Goal: Task Accomplishment & Management: Manage account settings

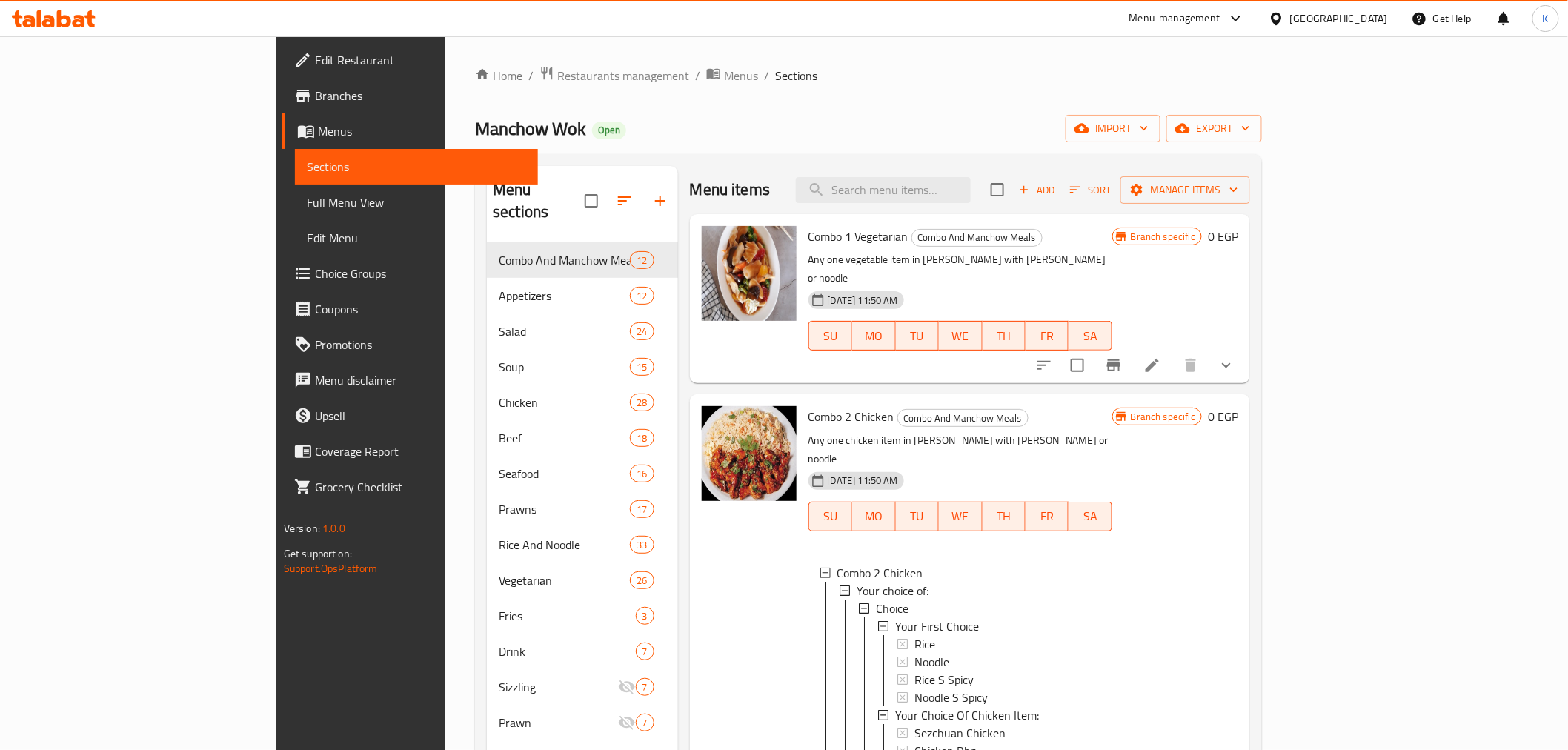
scroll to position [165, 0]
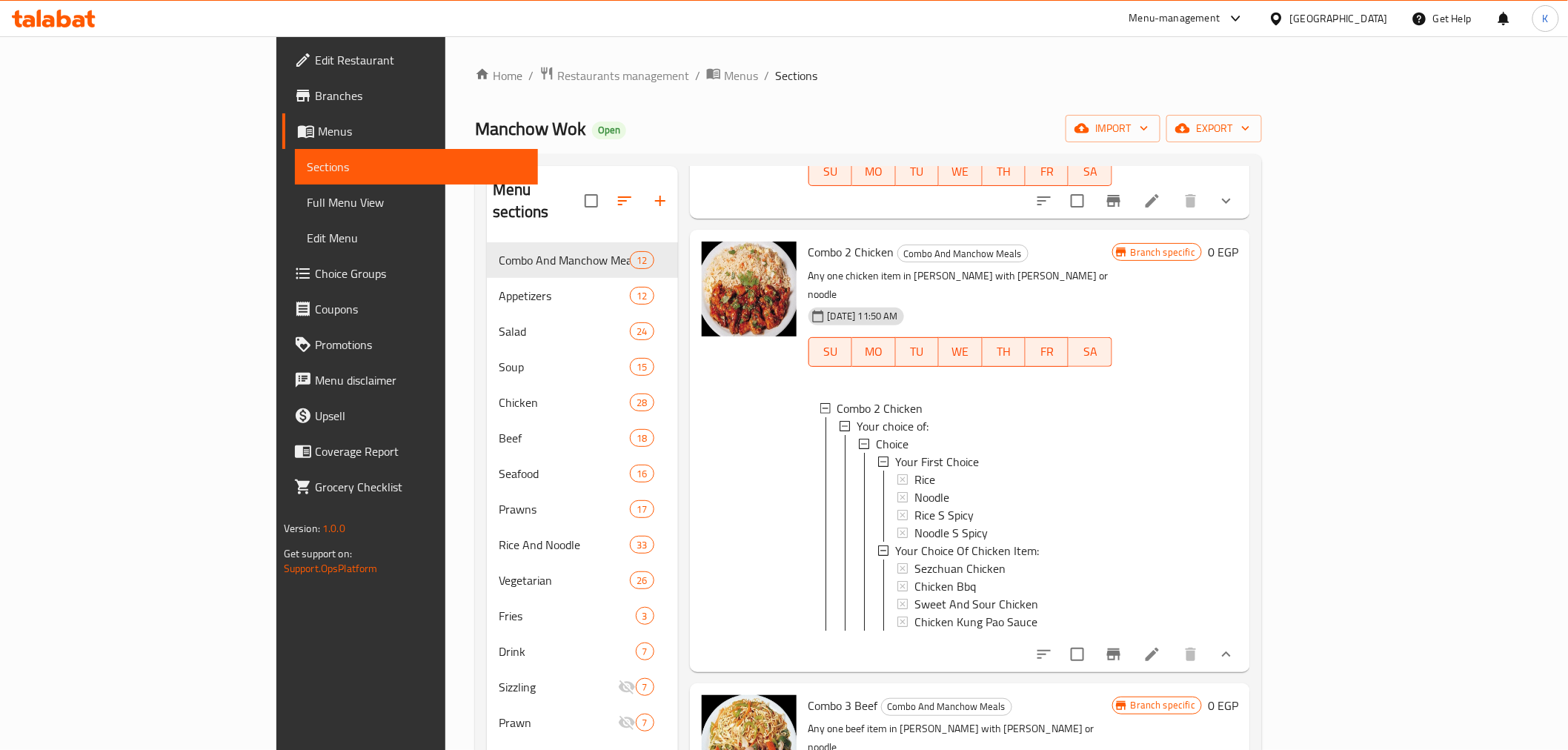
click at [1383, 21] on div "[GEOGRAPHIC_DATA]" at bounding box center [1339, 18] width 98 height 16
click at [1198, 117] on div "[GEOGRAPHIC_DATA]" at bounding box center [1227, 118] width 98 height 16
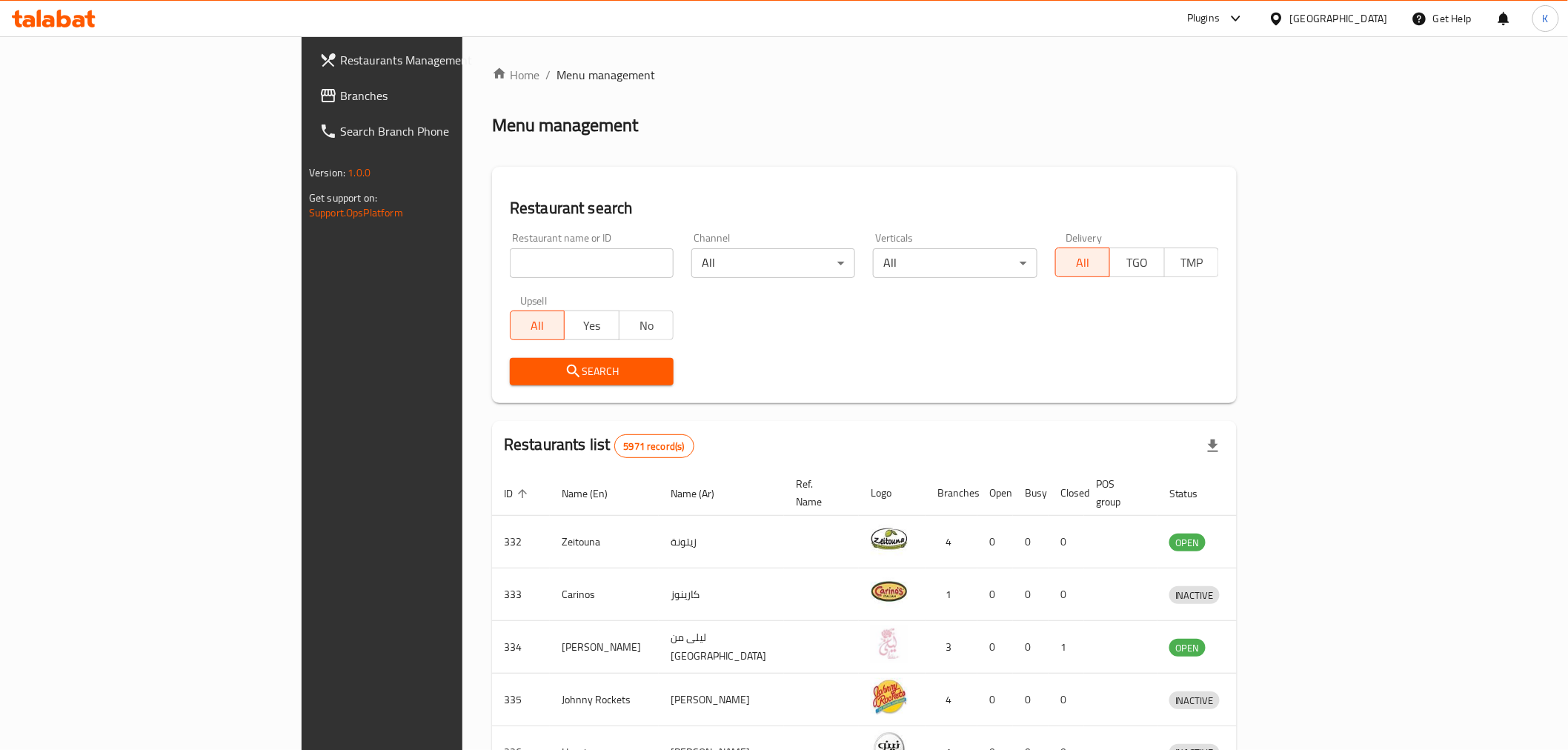
click at [510, 258] on input "search" at bounding box center [592, 263] width 164 height 30
paste input "23346"
type input "23346"
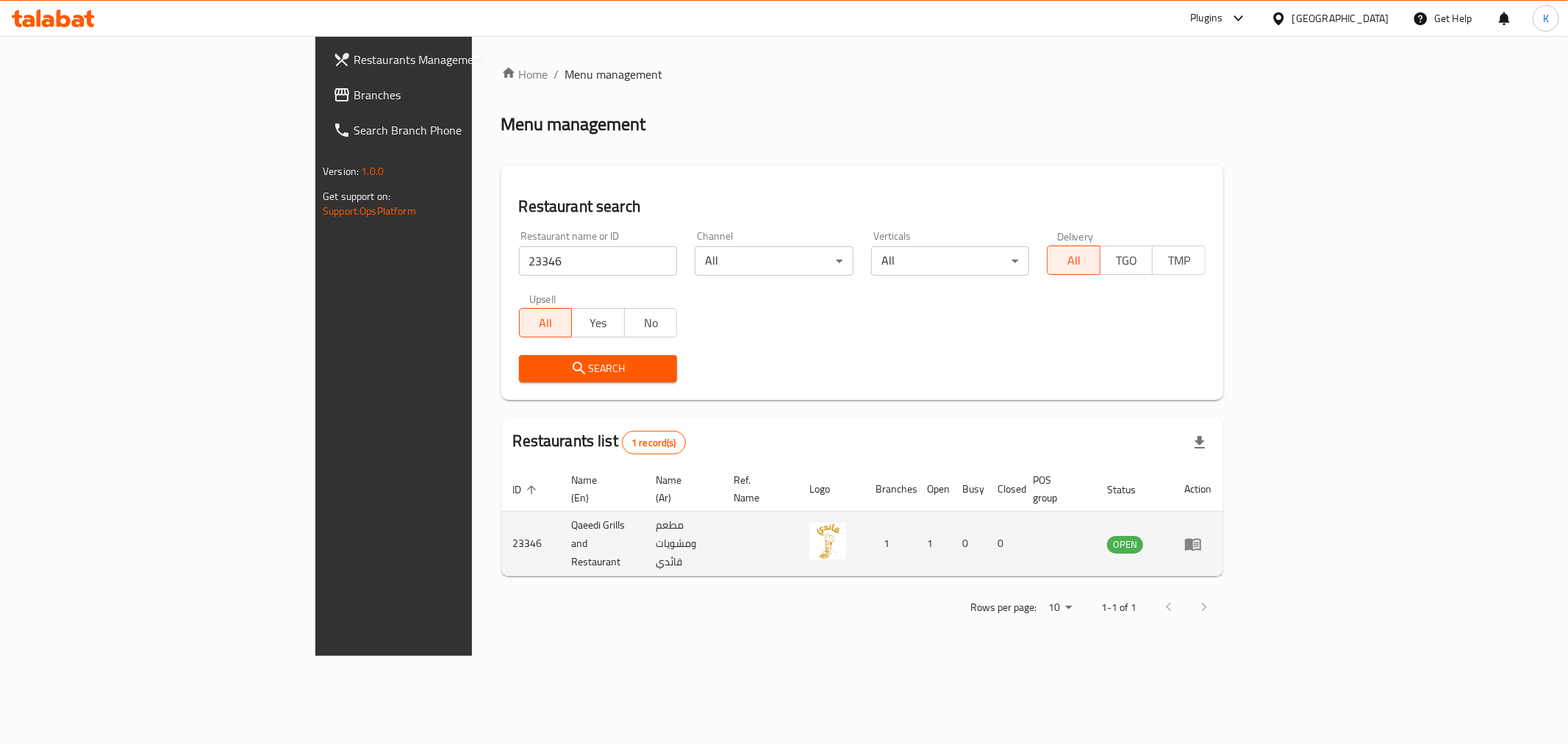
click at [1201, 535] on icon "enhanced table" at bounding box center [1193, 544] width 18 height 18
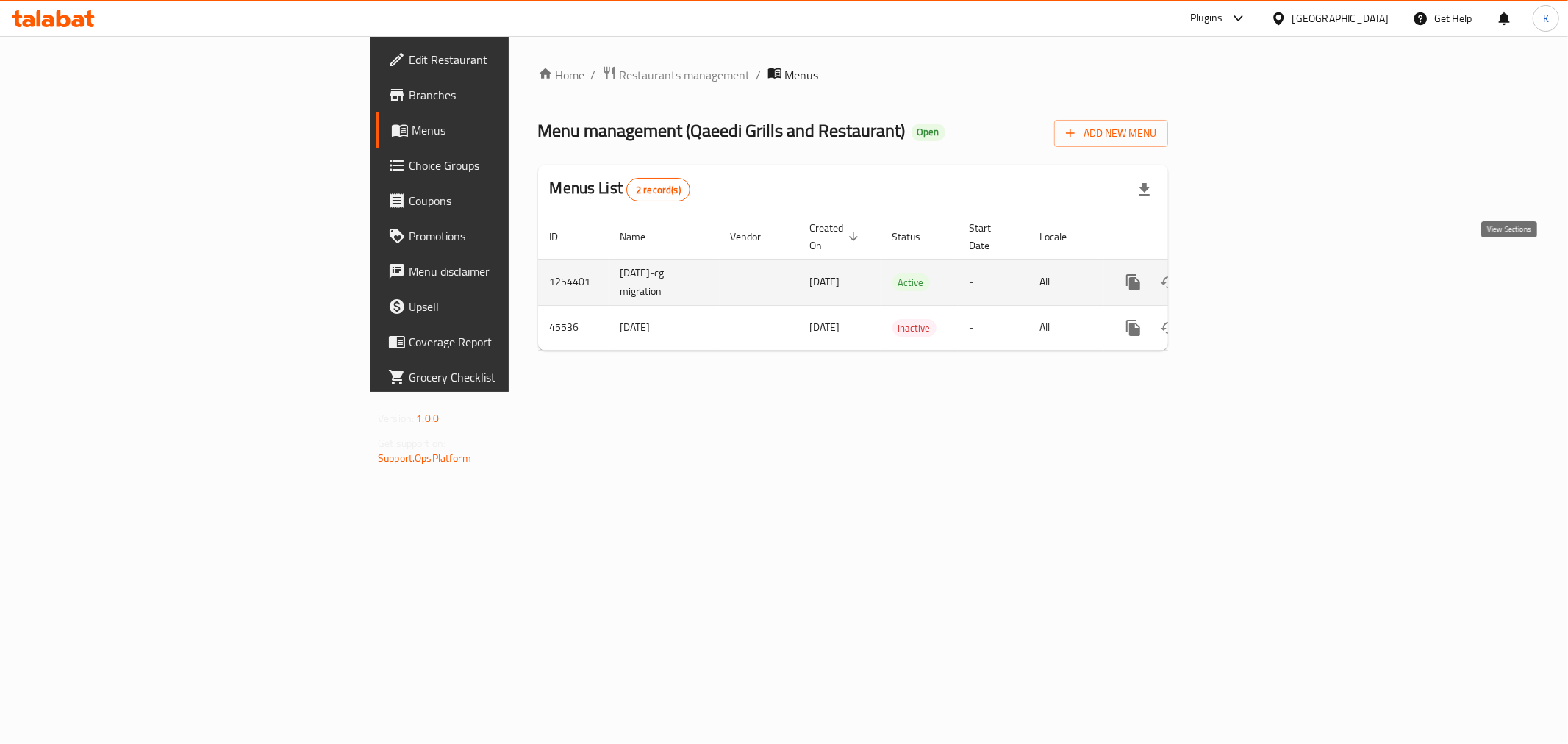
click at [1248, 273] on icon "enhanced table" at bounding box center [1239, 282] width 18 height 18
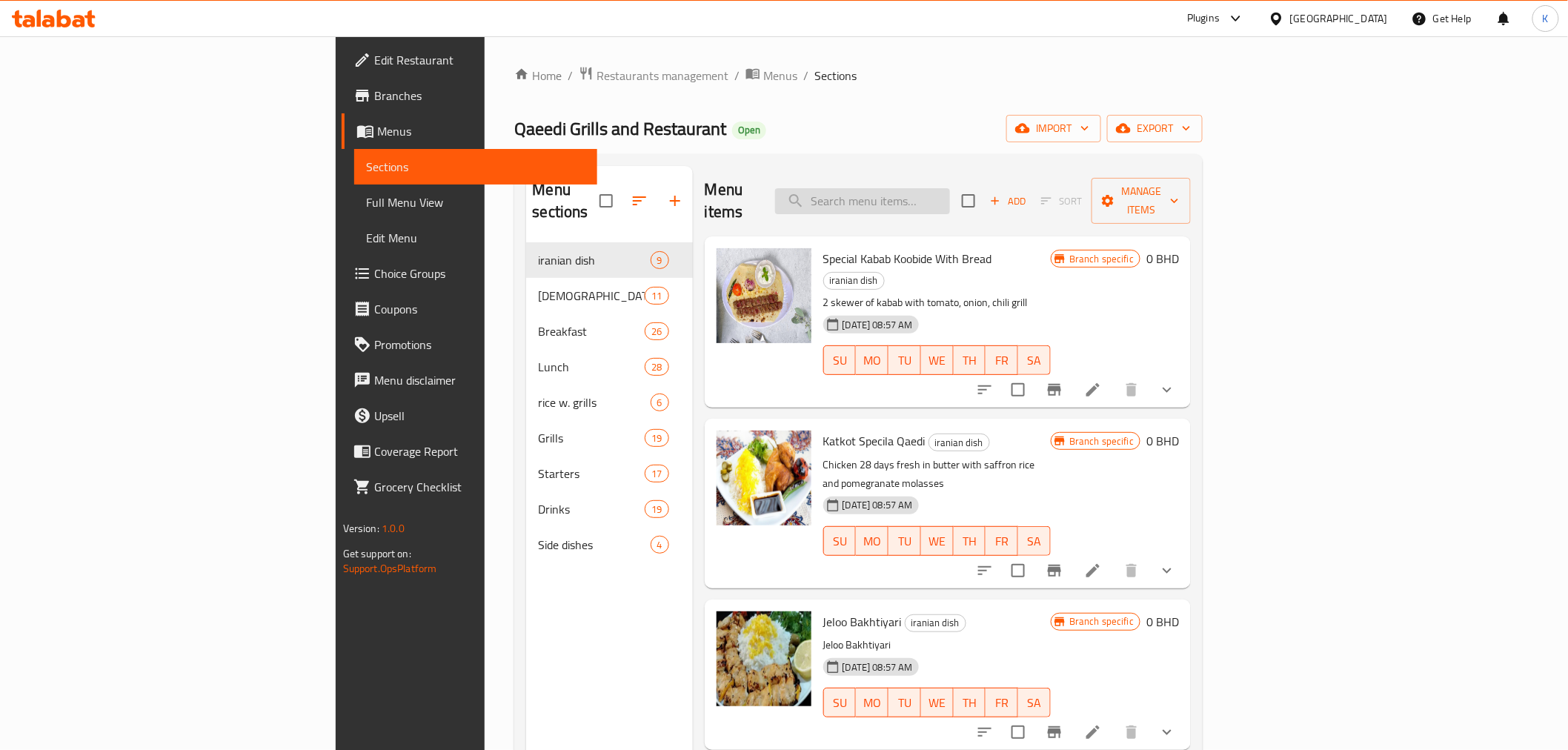
click at [950, 191] on input "search" at bounding box center [862, 201] width 175 height 26
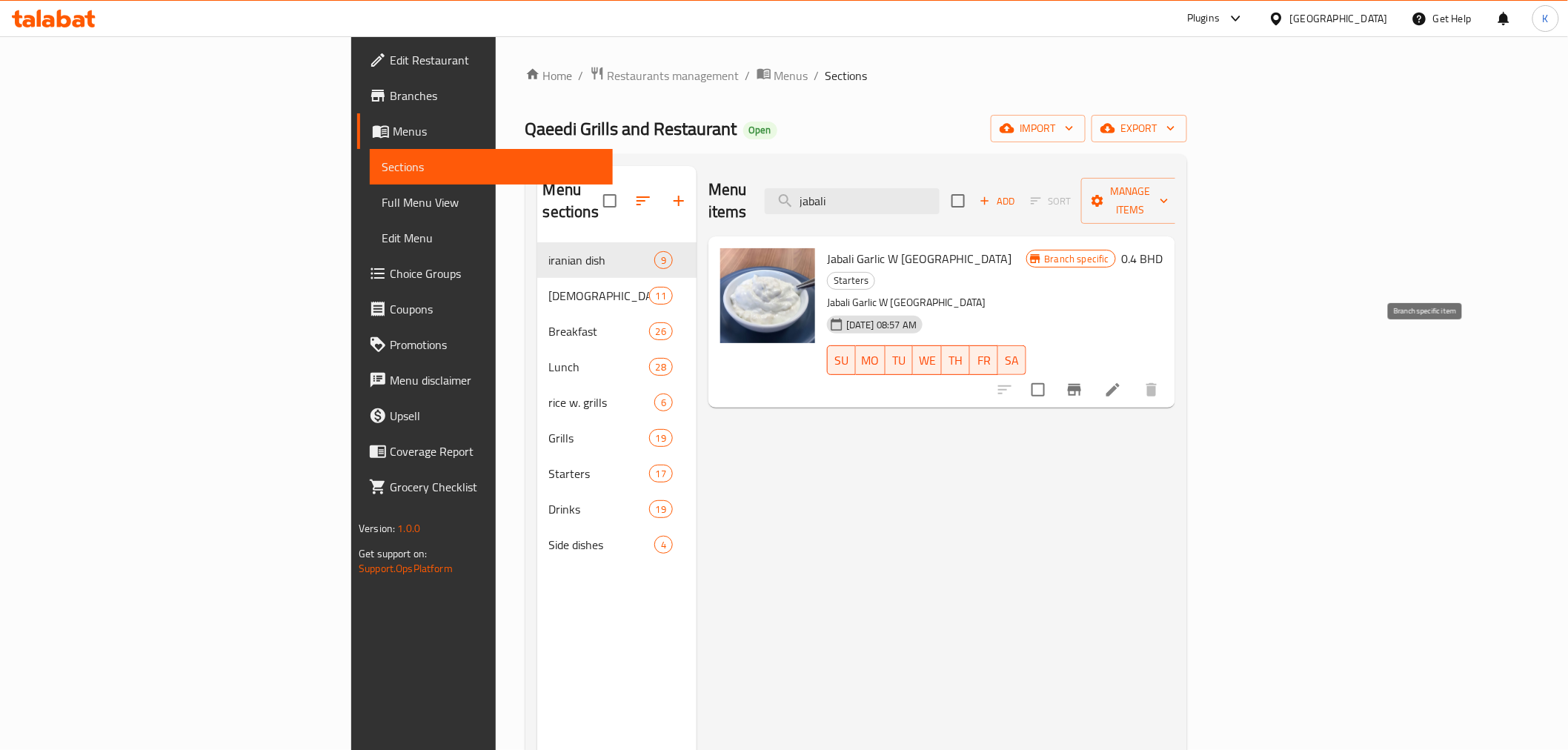
click at [1081, 384] on icon "Branch-specific-item" at bounding box center [1074, 389] width 14 height 12
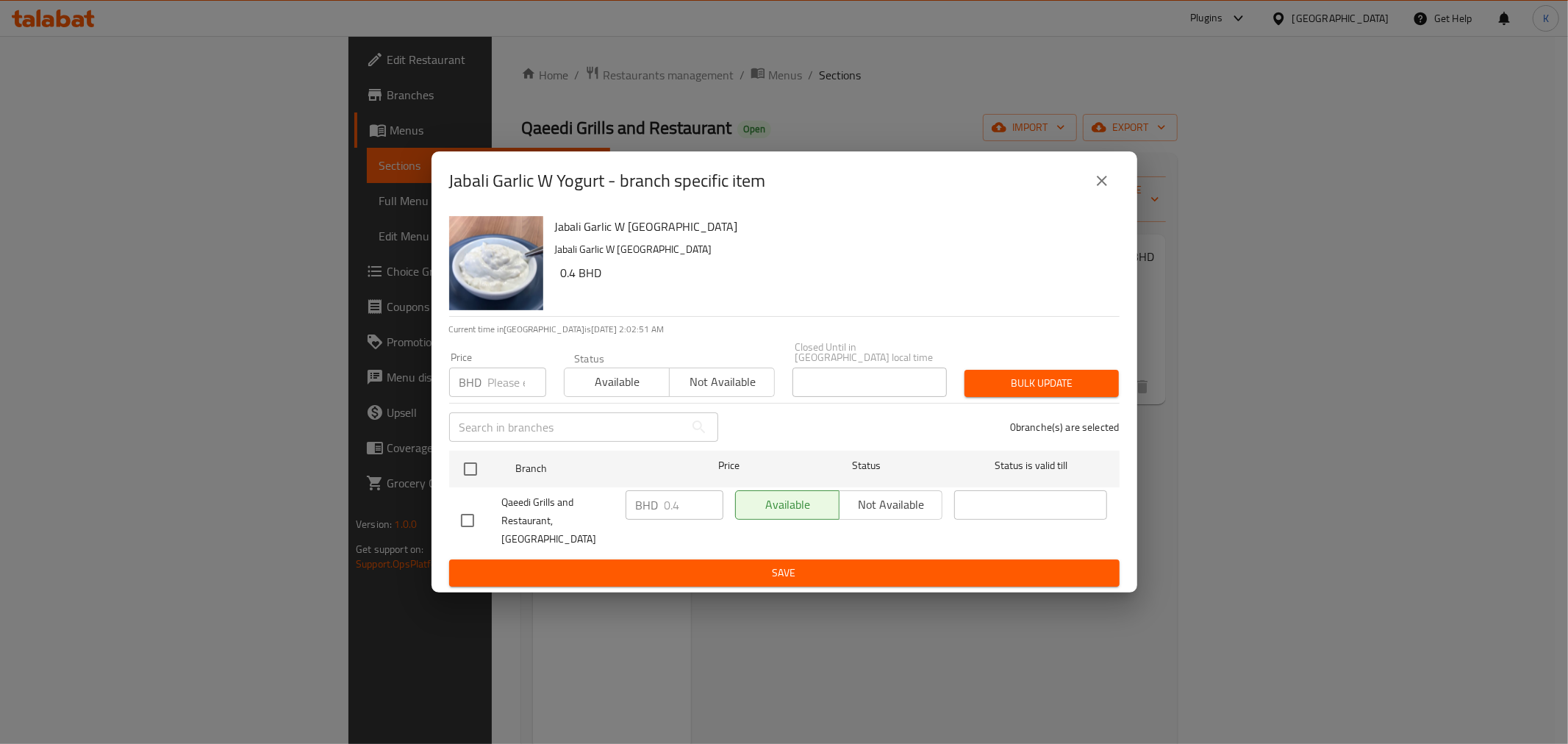
click at [1100, 186] on icon "close" at bounding box center [1101, 180] width 10 height 10
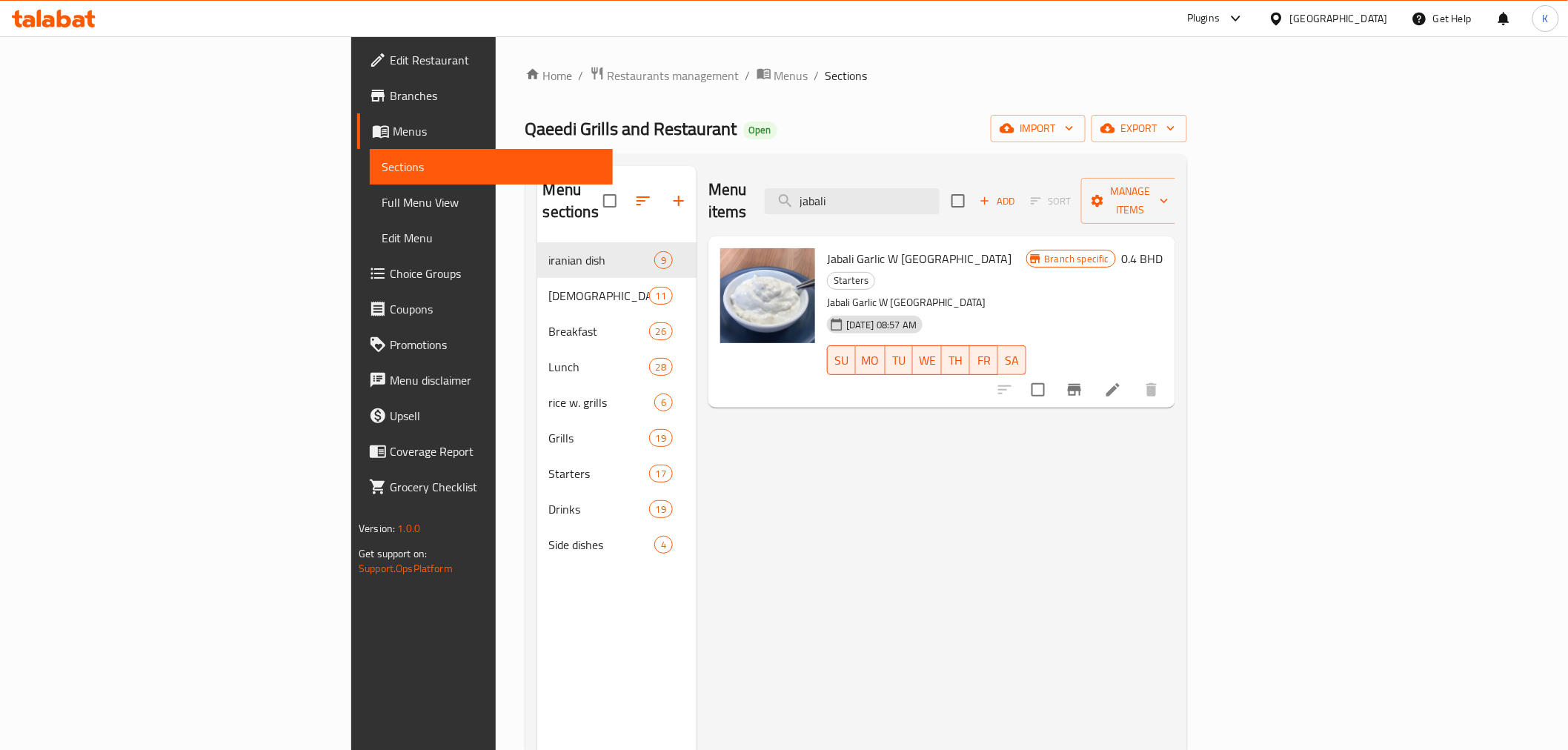
drag, startPoint x: 979, startPoint y: 189, endPoint x: 763, endPoint y: 178, distance: 216.3
click at [772, 178] on div "Menu items jabali Add Sort Manage items" at bounding box center [941, 201] width 467 height 71
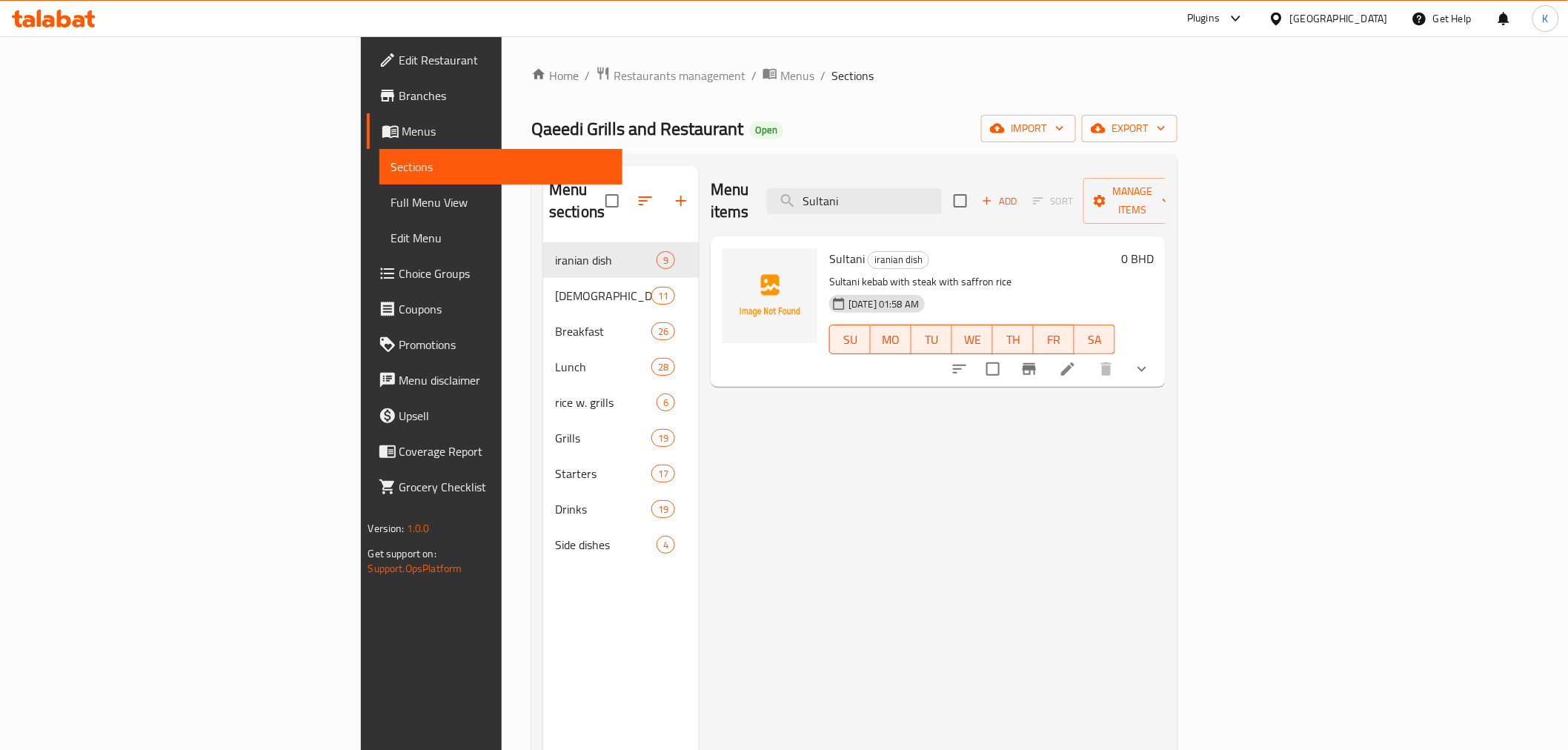
type input "Sultani"
click at [1150, 361] on icon "show more" at bounding box center [1142, 370] width 18 height 18
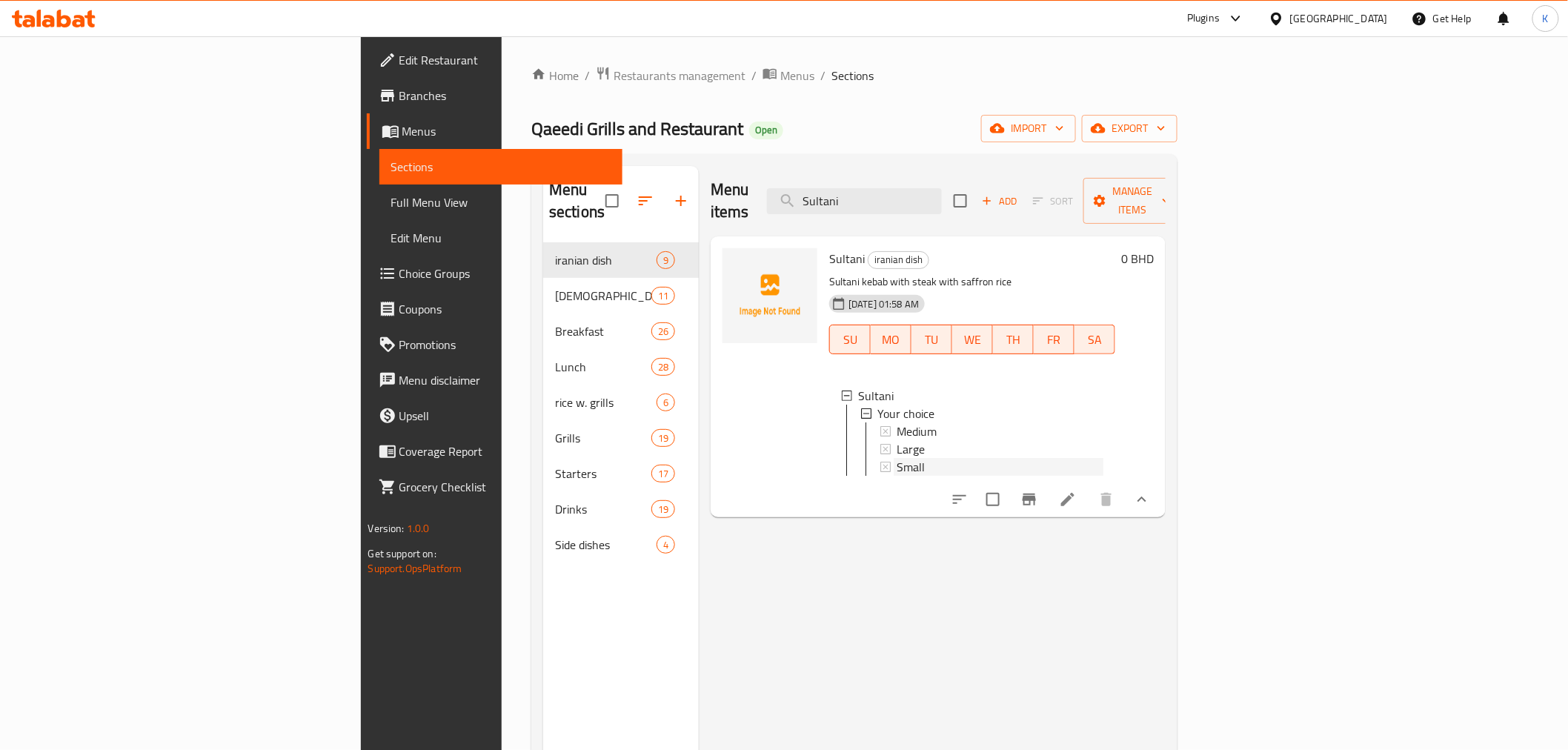
click at [897, 457] on div "Small" at bounding box center [1000, 466] width 207 height 18
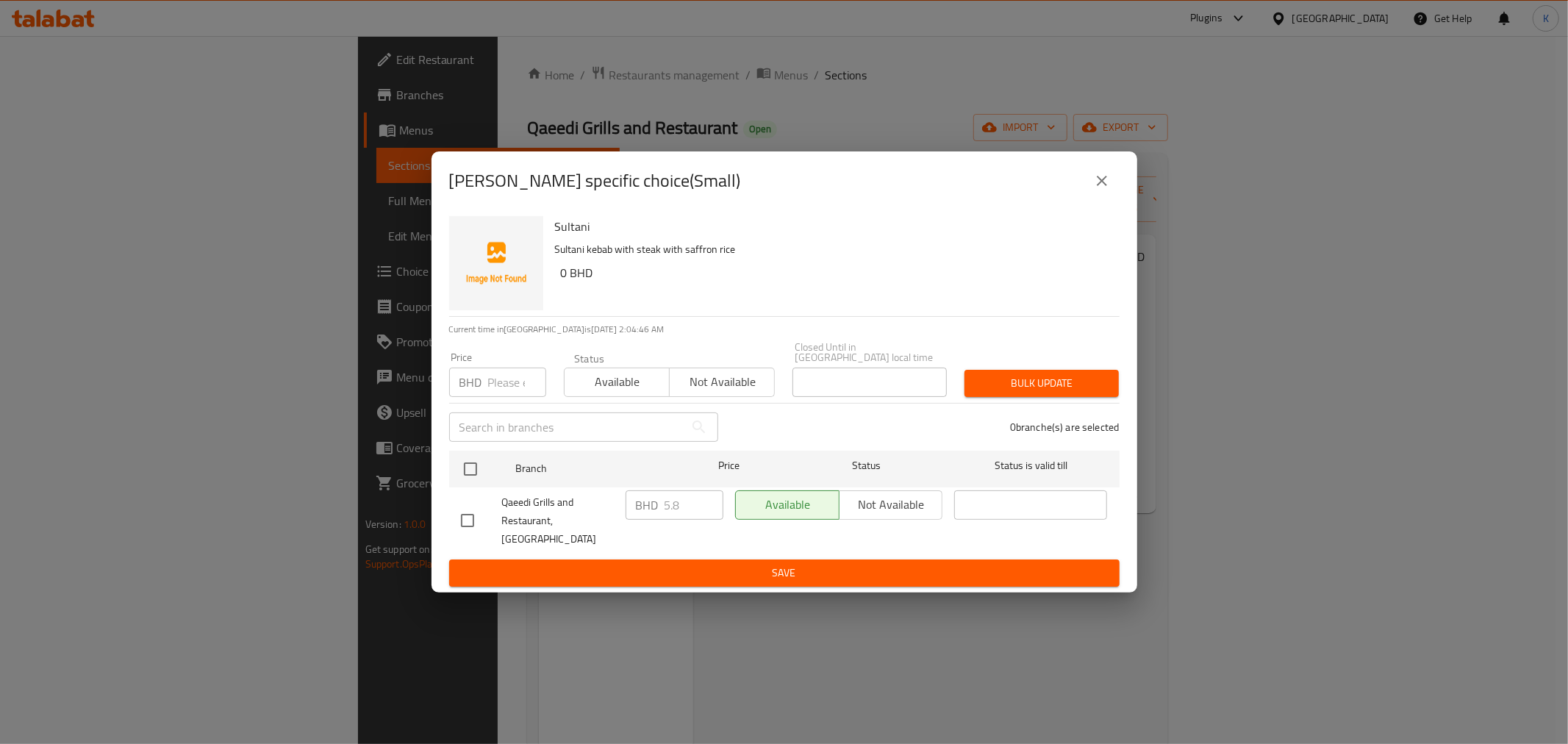
click at [1112, 193] on button "close" at bounding box center [1101, 181] width 35 height 35
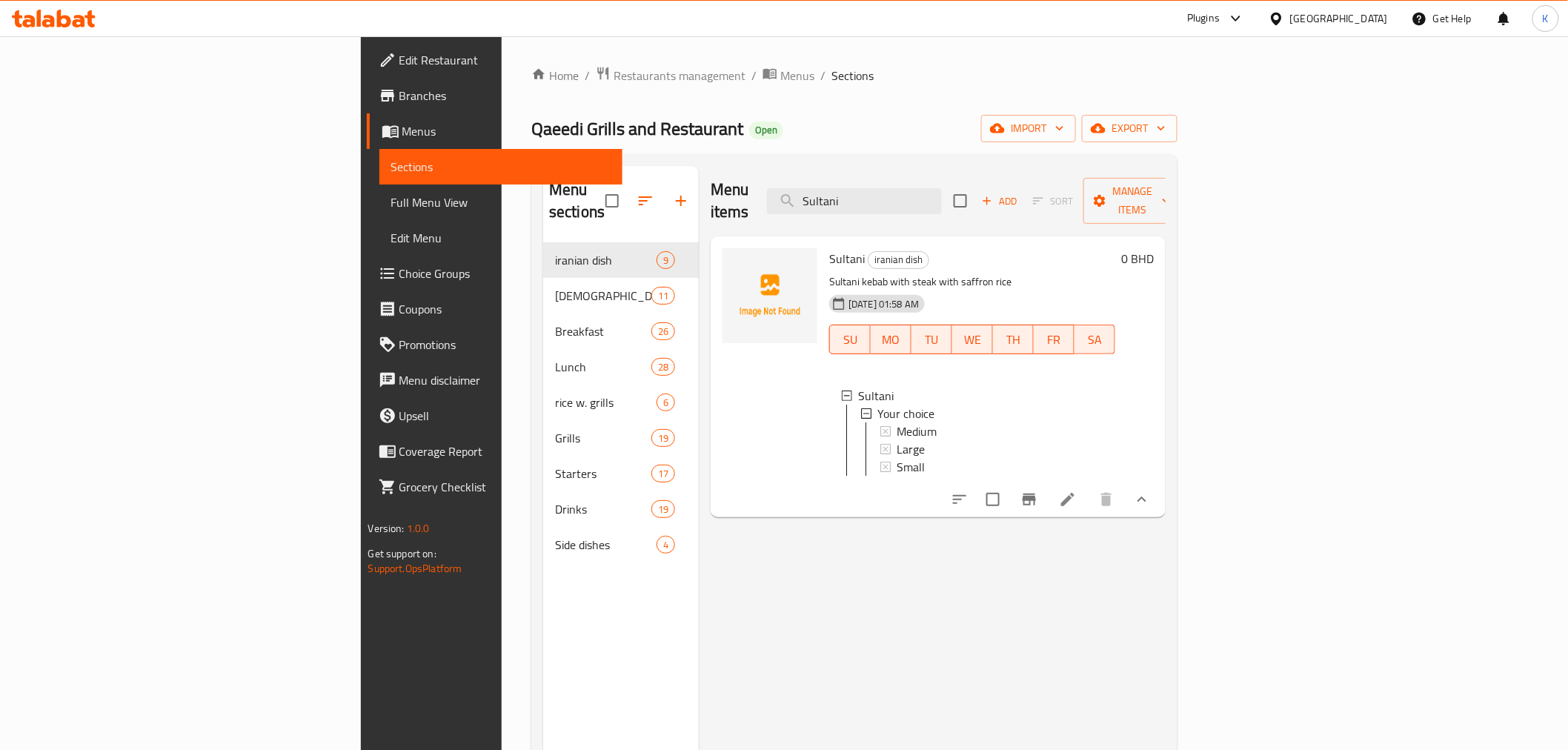
click at [1344, 26] on div "[GEOGRAPHIC_DATA]" at bounding box center [1328, 18] width 143 height 35
click at [1357, 17] on div "[GEOGRAPHIC_DATA]" at bounding box center [1339, 18] width 98 height 16
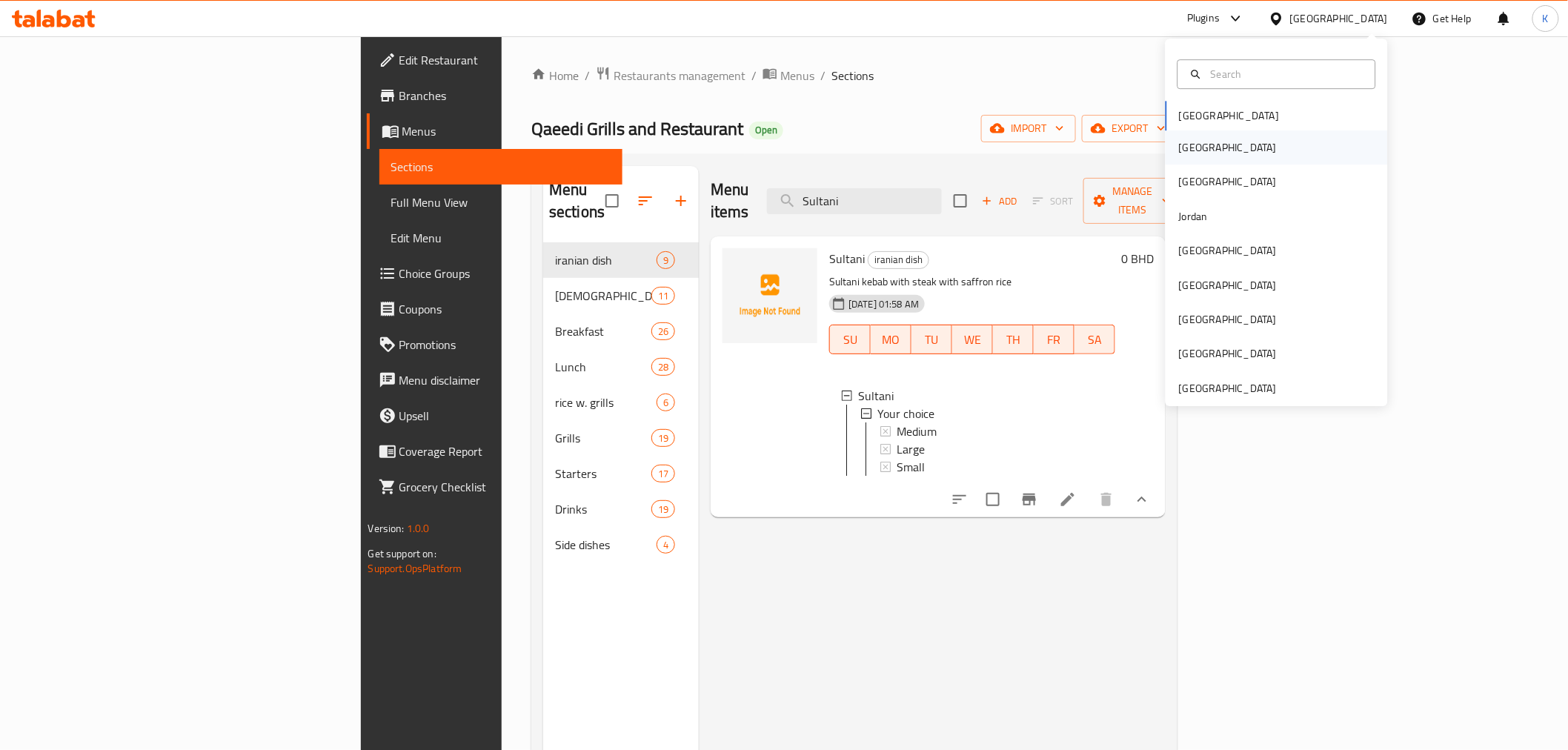
click at [1178, 144] on div "[GEOGRAPHIC_DATA]" at bounding box center [1227, 148] width 98 height 16
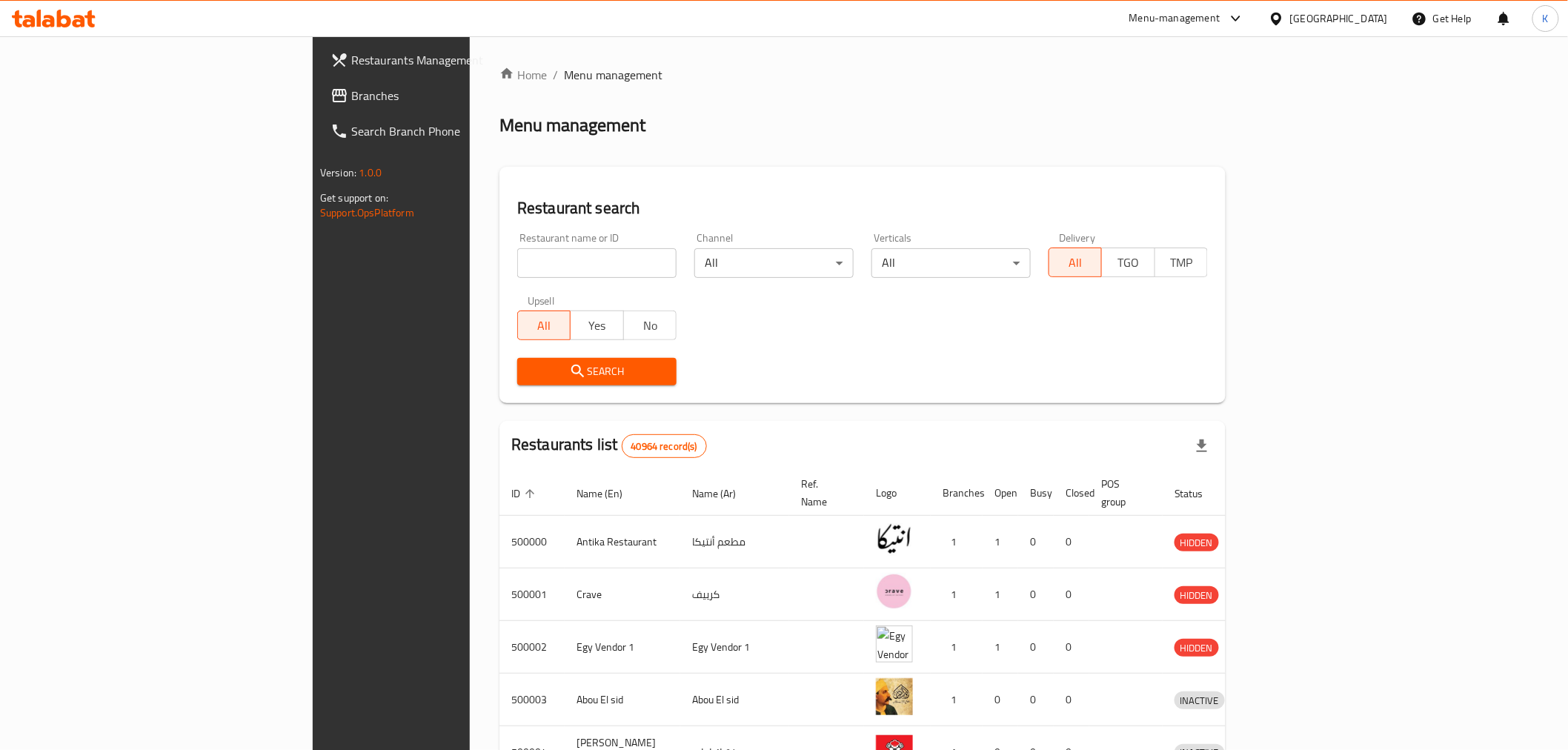
drag, startPoint x: 131, startPoint y: 96, endPoint x: 154, endPoint y: 95, distance: 23.0
click at [351, 96] on span "Branches" at bounding box center [457, 96] width 211 height 18
